Goal: Task Accomplishment & Management: Use online tool/utility

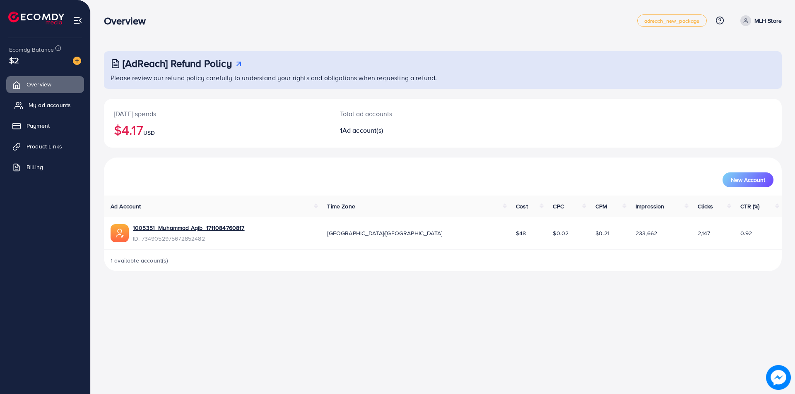
click at [45, 110] on link "My ad accounts" at bounding box center [45, 105] width 78 height 17
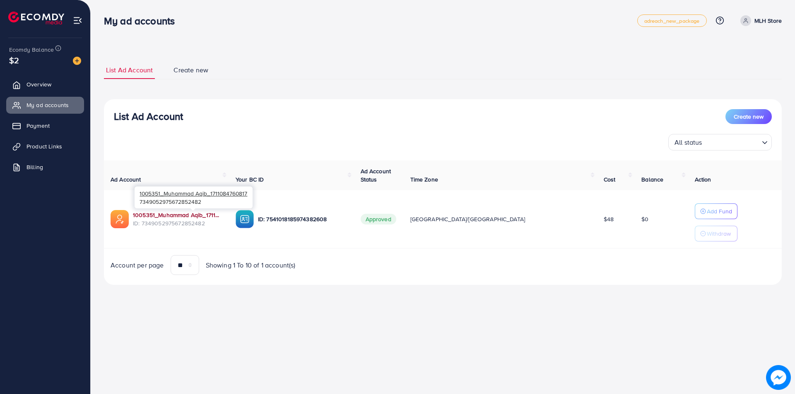
click at [191, 216] on link "1005351_Muhammad Aqib_1711084760817" at bounding box center [177, 215] width 89 height 8
click at [65, 146] on link "Product Links" at bounding box center [45, 146] width 78 height 17
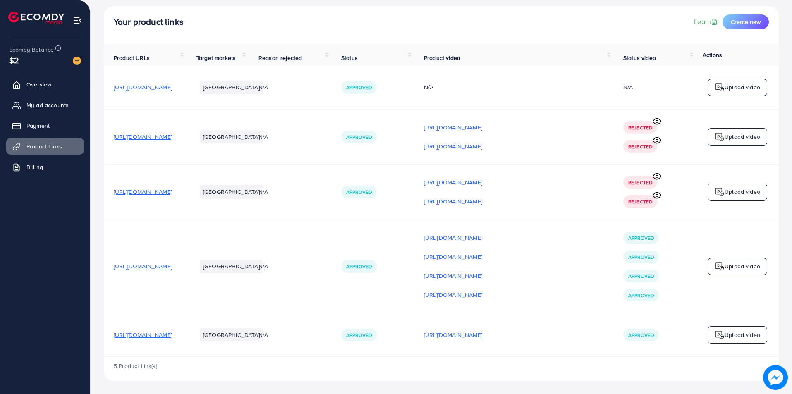
scroll to position [48, 0]
click at [731, 139] on p "Upload video" at bounding box center [743, 137] width 36 height 10
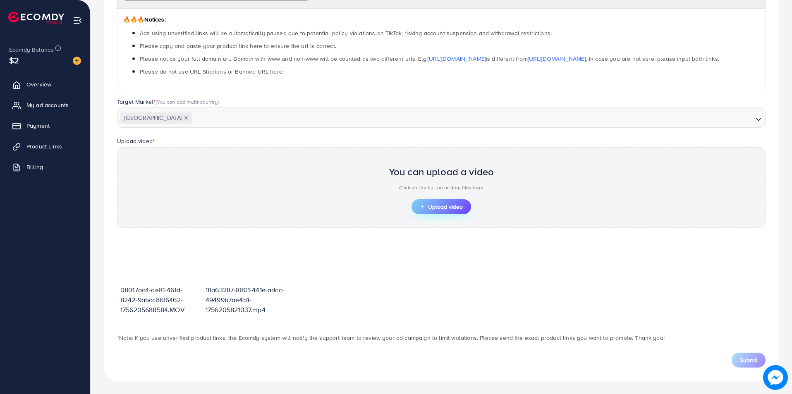
click at [450, 199] on button "Upload video" at bounding box center [442, 206] width 60 height 15
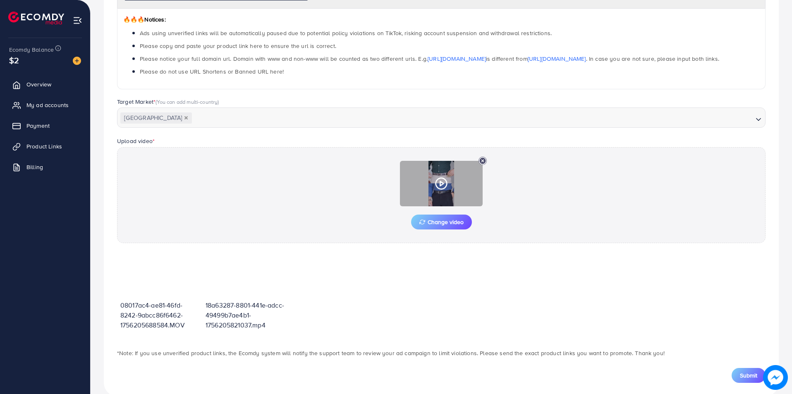
click at [444, 185] on icon at bounding box center [441, 183] width 13 height 13
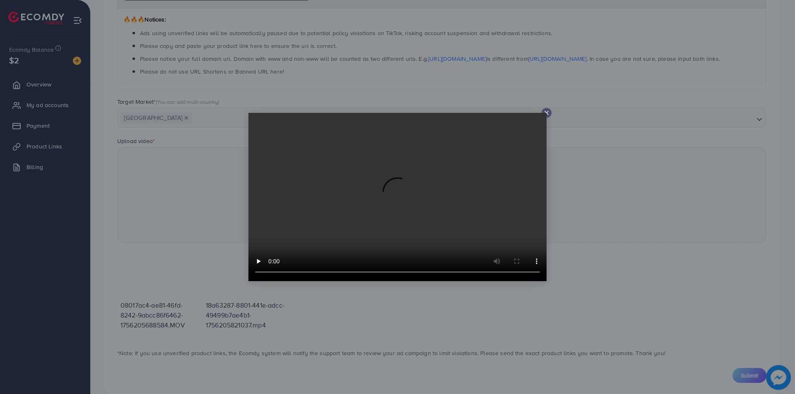
drag, startPoint x: 543, startPoint y: 112, endPoint x: 561, endPoint y: 126, distance: 22.4
click at [543, 113] on icon at bounding box center [546, 113] width 7 height 7
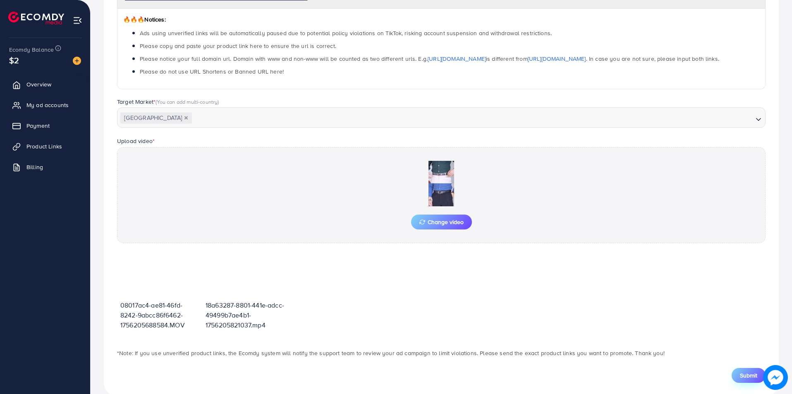
click at [748, 374] on span "Submit" at bounding box center [748, 376] width 17 height 8
